Goal: Task Accomplishment & Management: Use online tool/utility

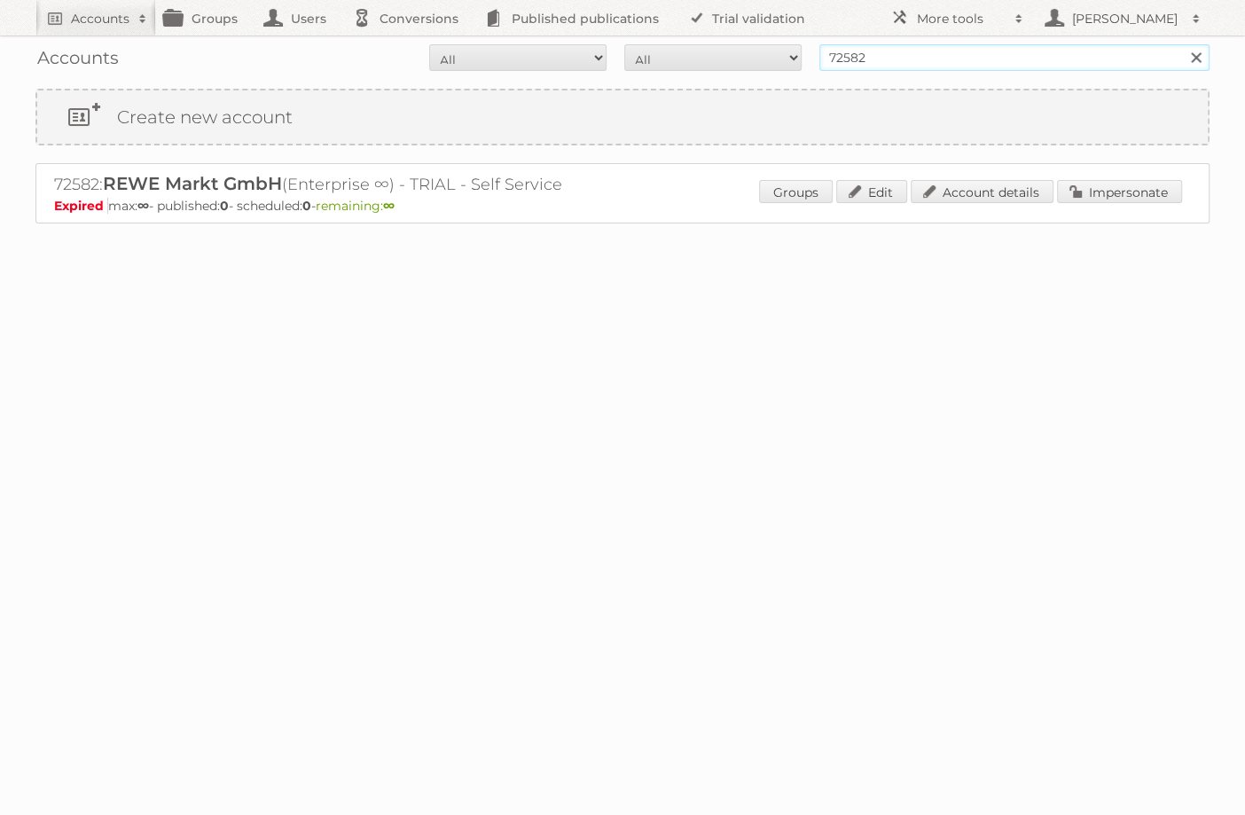
click at [962, 58] on input "72582" at bounding box center [1014, 57] width 390 height 27
type input "[PERSON_NAME]"
click at [1182, 44] on input "Search" at bounding box center [1195, 57] width 27 height 27
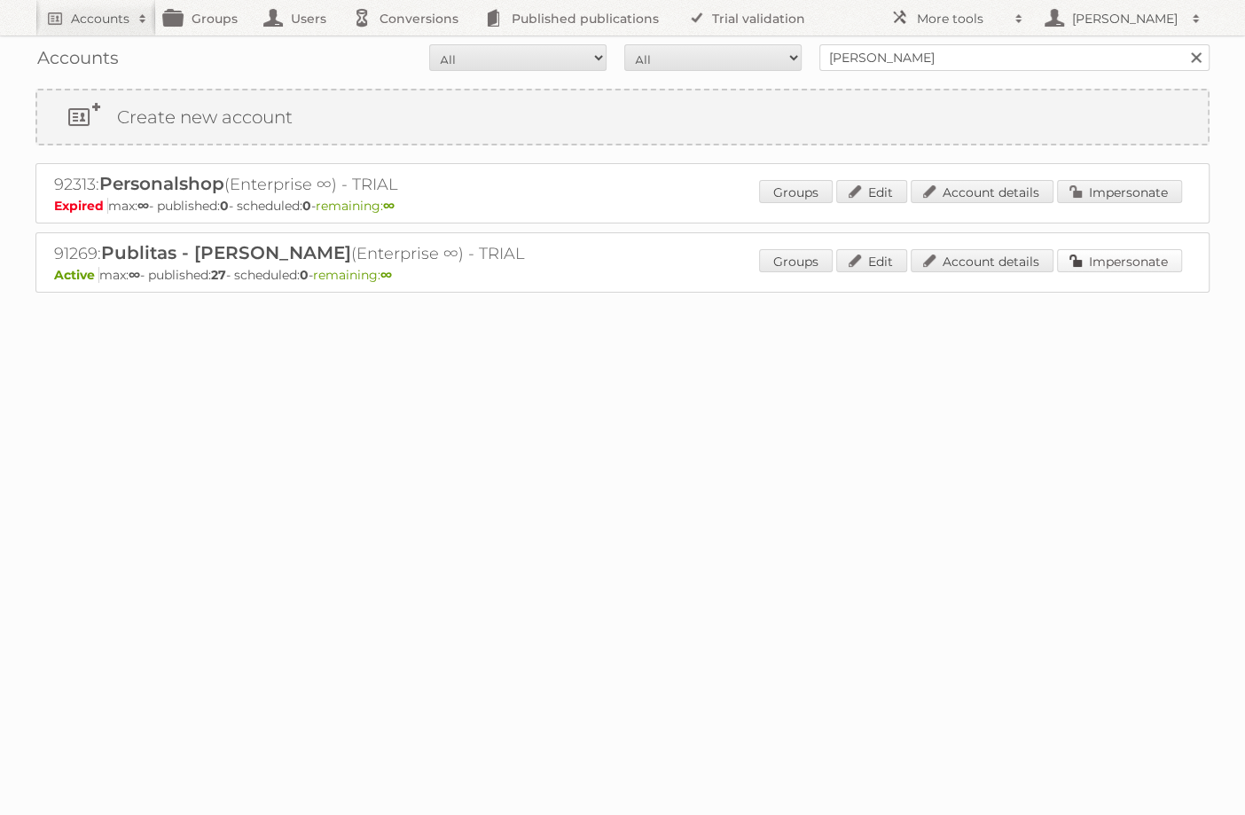
click at [1137, 261] on link "Impersonate" at bounding box center [1119, 260] width 125 height 23
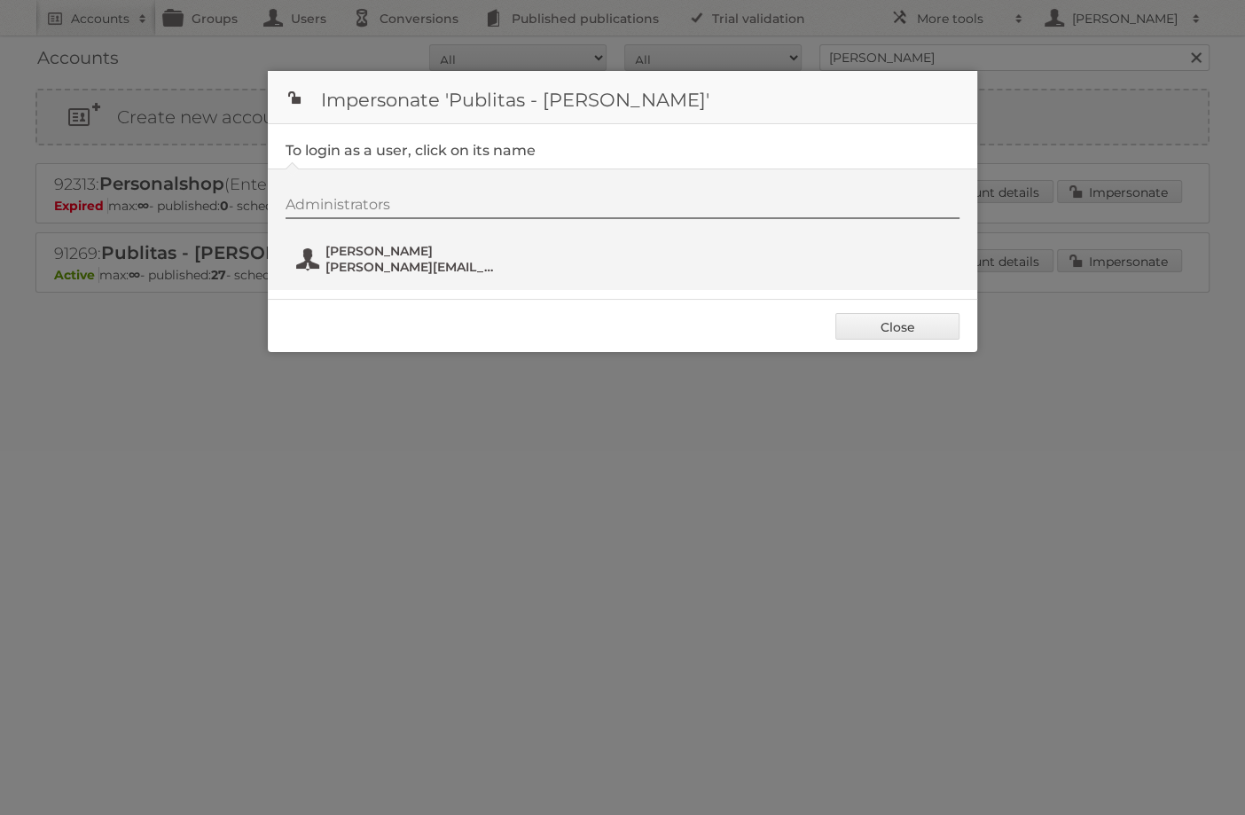
click at [354, 262] on span "[PERSON_NAME][EMAIL_ADDRESS][DOMAIN_NAME]" at bounding box center [411, 267] width 172 height 16
